Goal: Obtain resource: Obtain resource

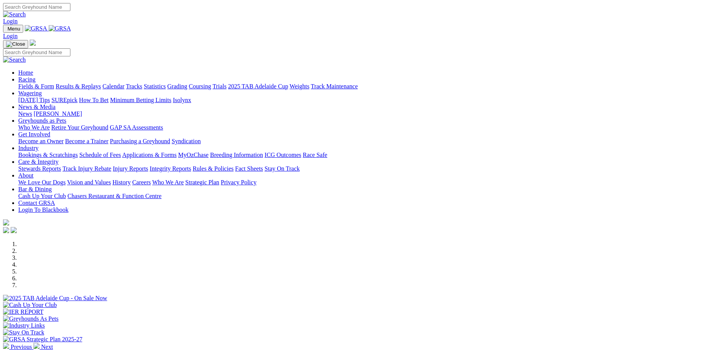
click at [177, 151] on link "Applications & Forms" at bounding box center [149, 154] width 54 height 6
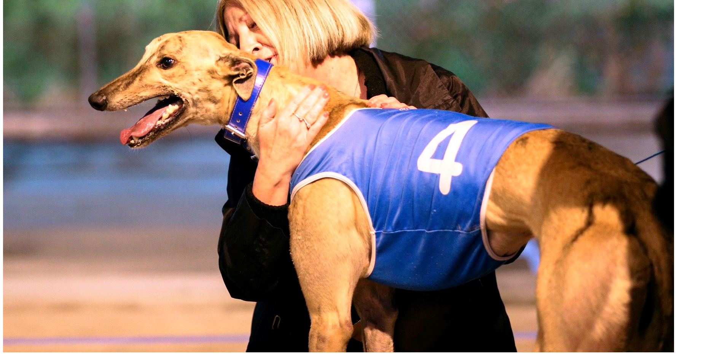
scroll to position [393, 0]
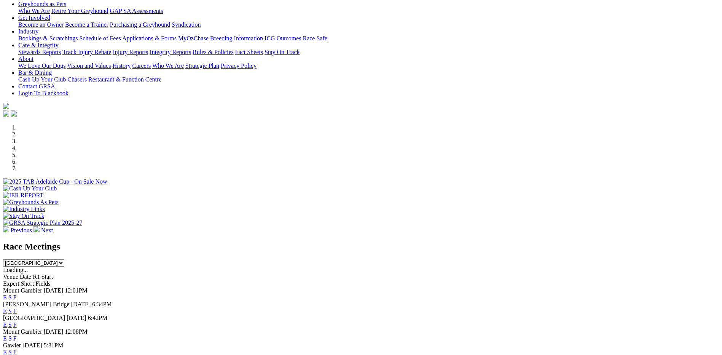
scroll to position [136, 0]
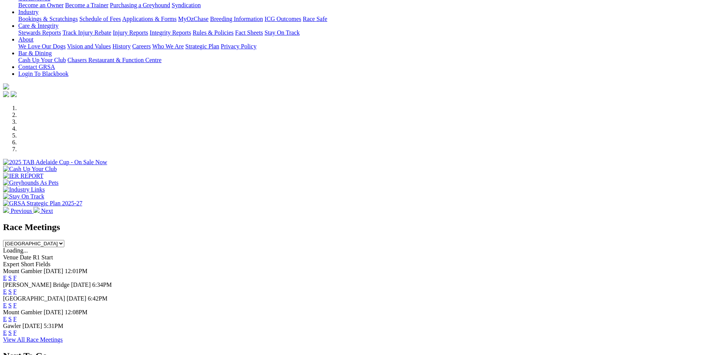
click at [17, 288] on link "F" at bounding box center [14, 291] width 3 height 6
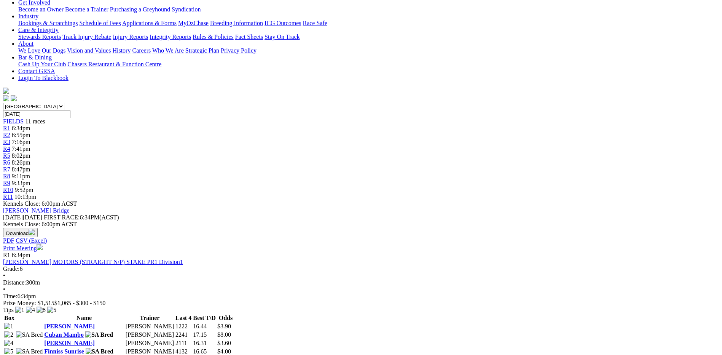
scroll to position [143, 0]
